Goal: Information Seeking & Learning: Learn about a topic

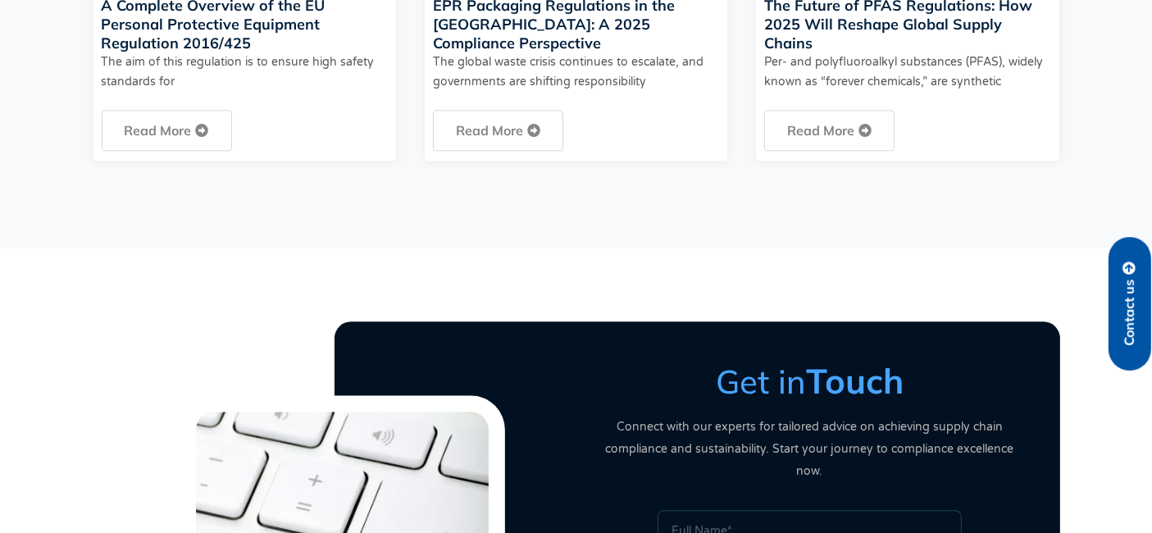
scroll to position [4042, 0]
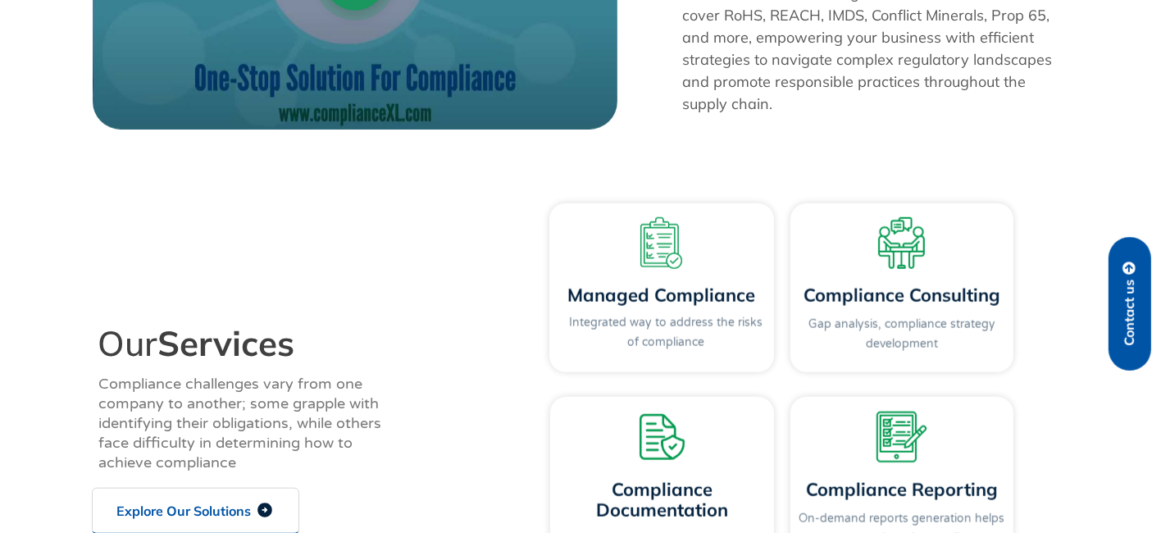
scroll to position [1542, 0]
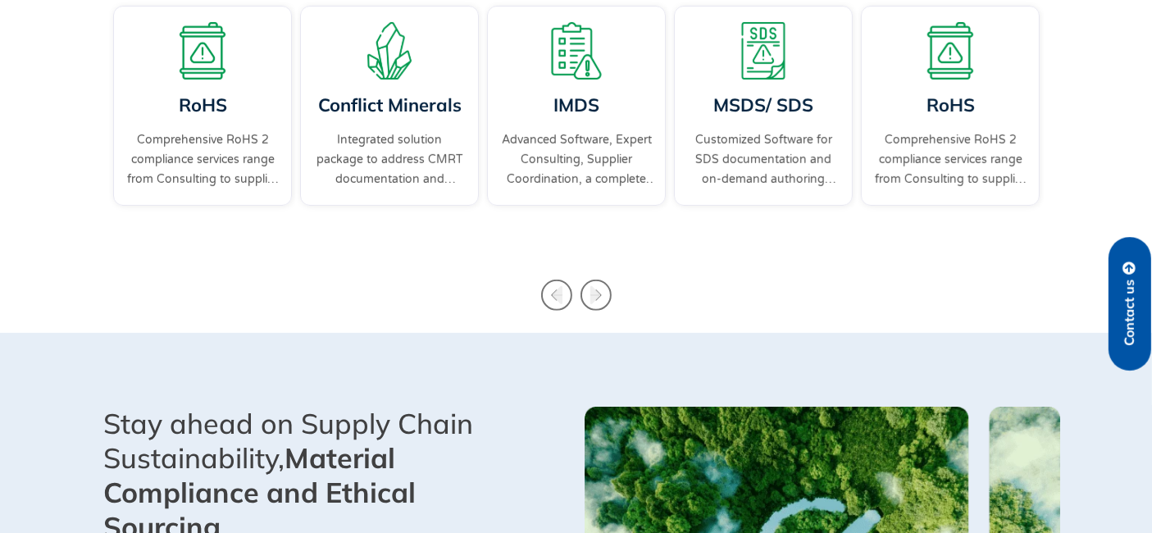
scroll to position [637, 0]
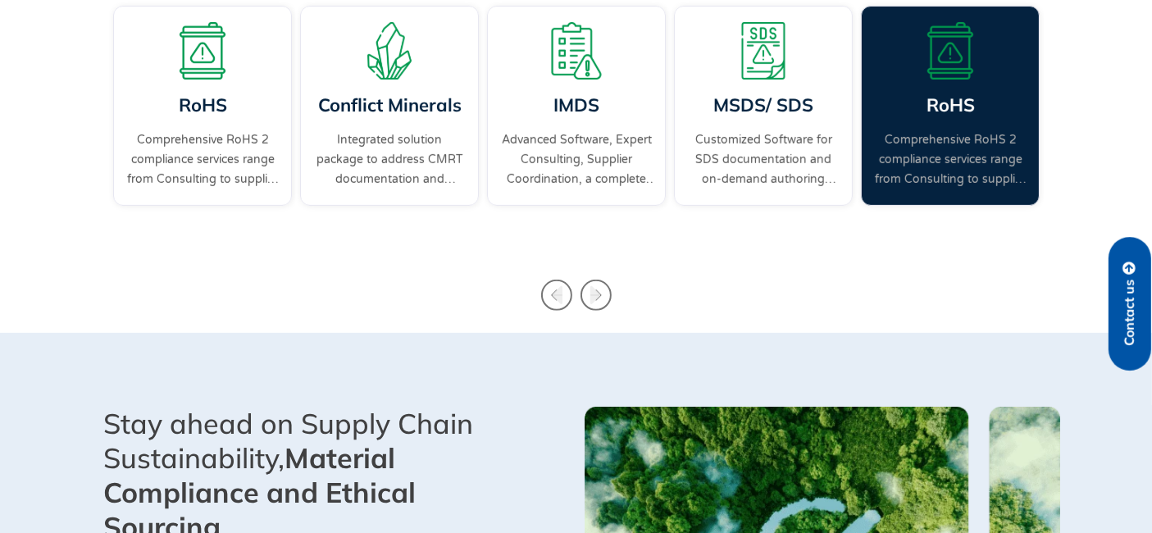
click at [967, 99] on link "RoHS" at bounding box center [950, 104] width 48 height 23
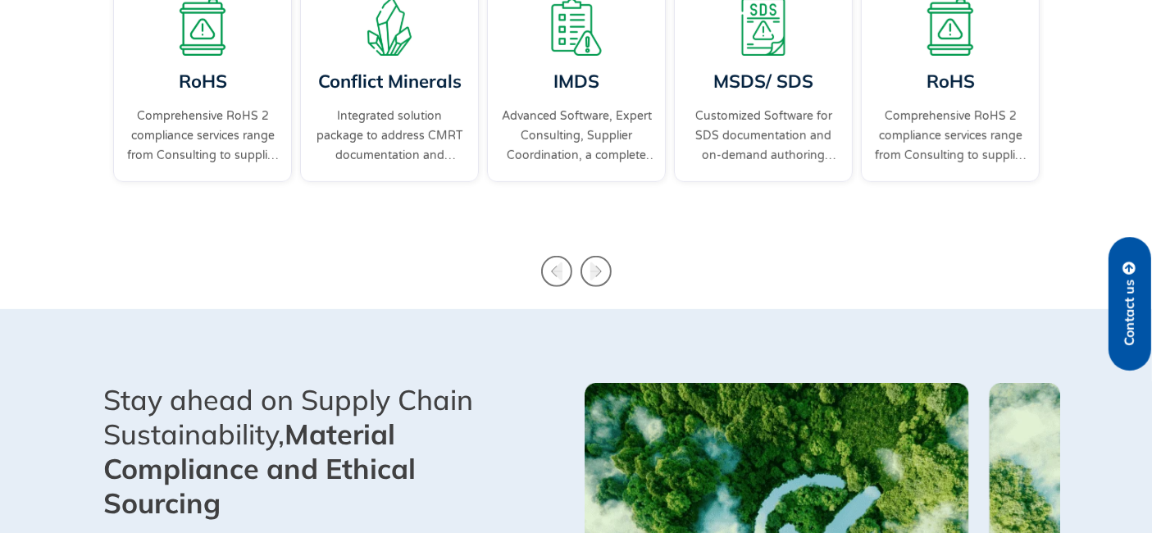
click at [1141, 312] on link "Contact us" at bounding box center [1130, 304] width 43 height 134
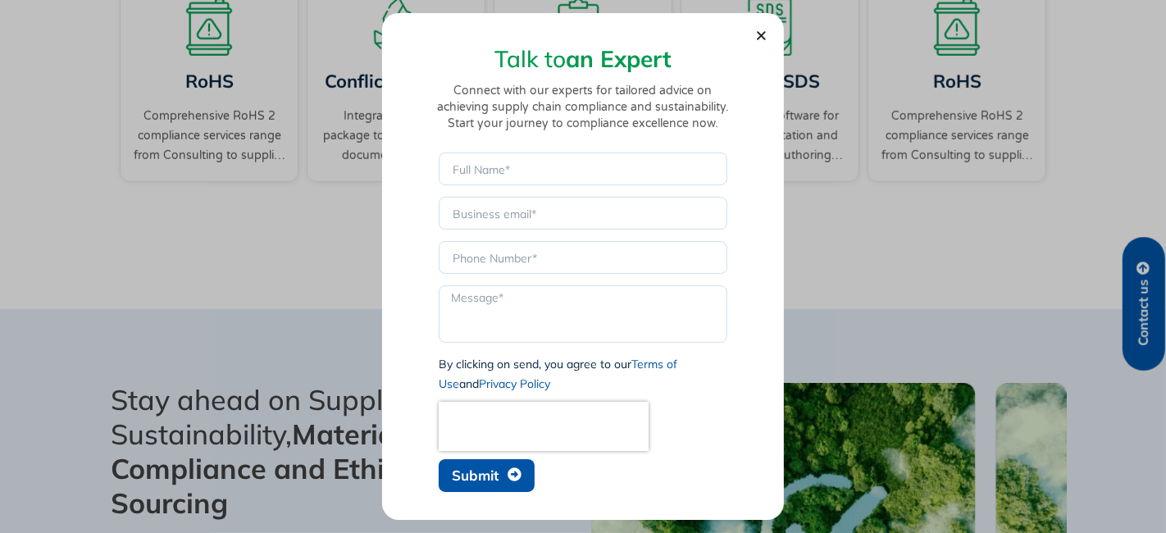
click at [767, 36] on div "Talk to an Expert Connect with our experts for tailored advice on achieving sup…" at bounding box center [583, 262] width 370 height 475
click at [949, 93] on div "Talk to an Expert Connect with our experts for tailored advice on achieving sup…" at bounding box center [583, 266] width 1166 height 533
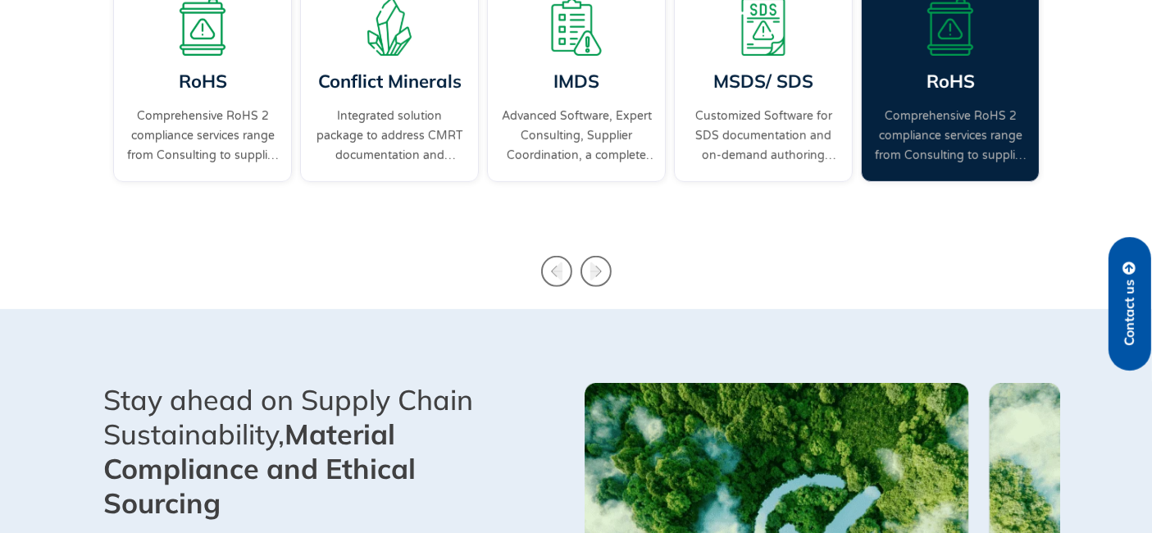
click at [947, 78] on link "RoHS" at bounding box center [950, 81] width 48 height 23
